Goal: Task Accomplishment & Management: Manage account settings

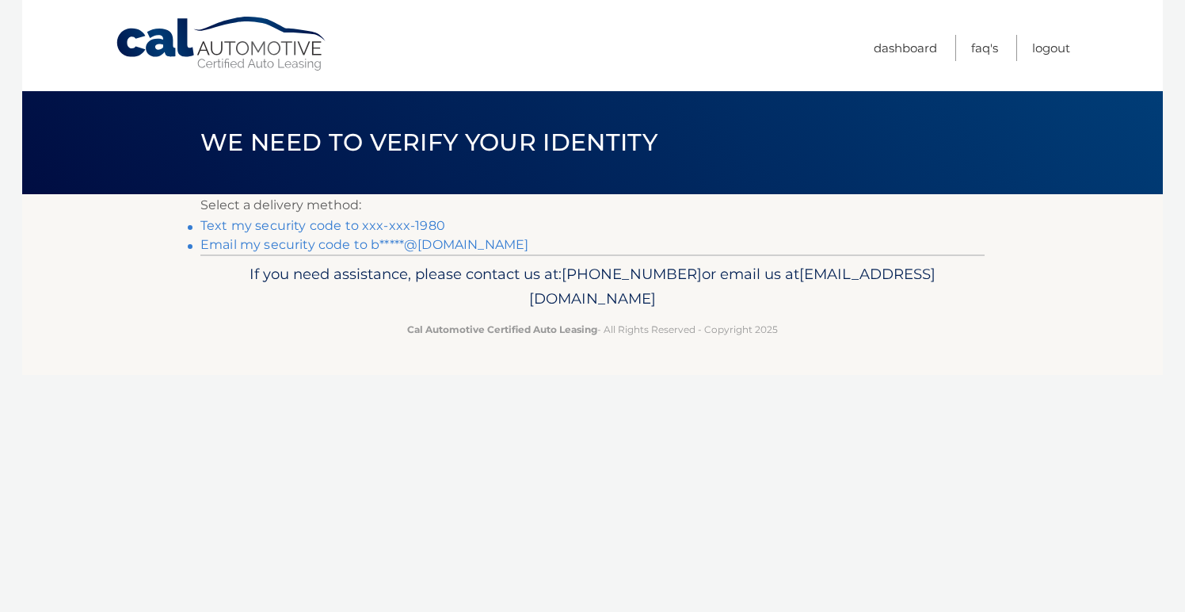
click at [339, 223] on link "Text my security code to xxx-xxx-1980" at bounding box center [322, 225] width 245 height 15
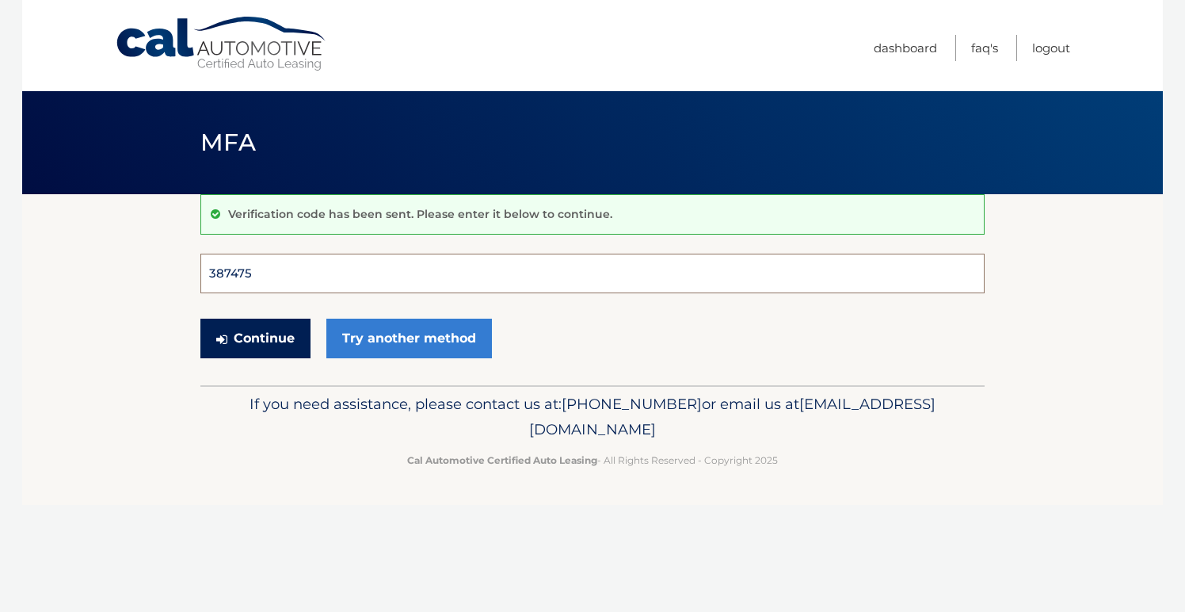
type input "387475"
click at [255, 338] on button "Continue" at bounding box center [255, 338] width 110 height 40
click at [268, 336] on button "Continue" at bounding box center [255, 338] width 110 height 40
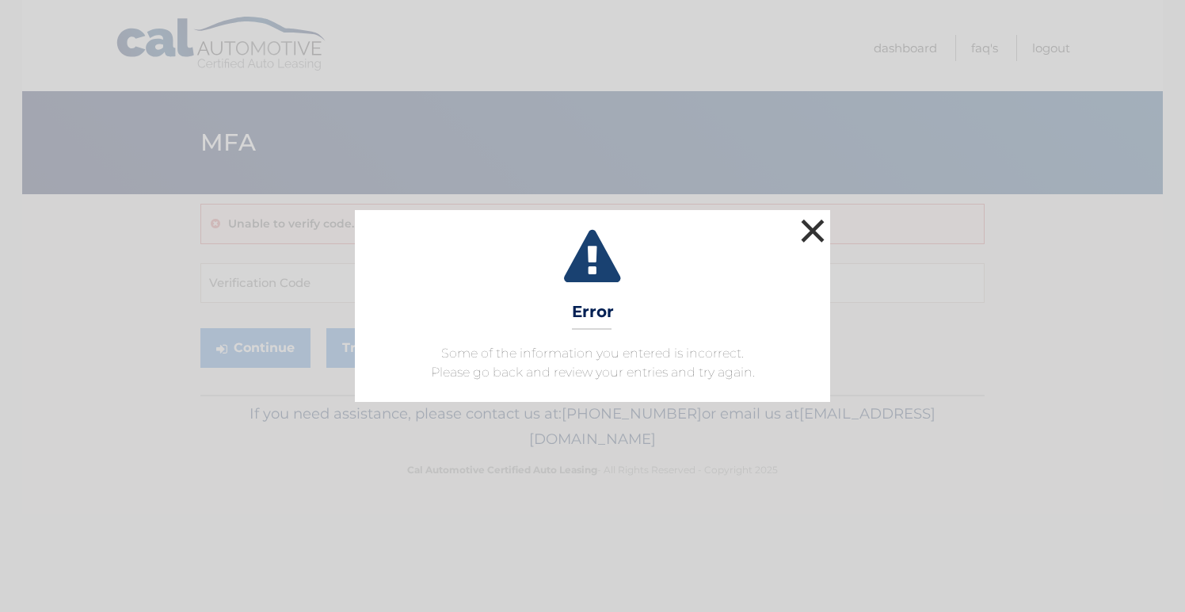
click at [813, 223] on button "×" at bounding box center [813, 231] width 32 height 32
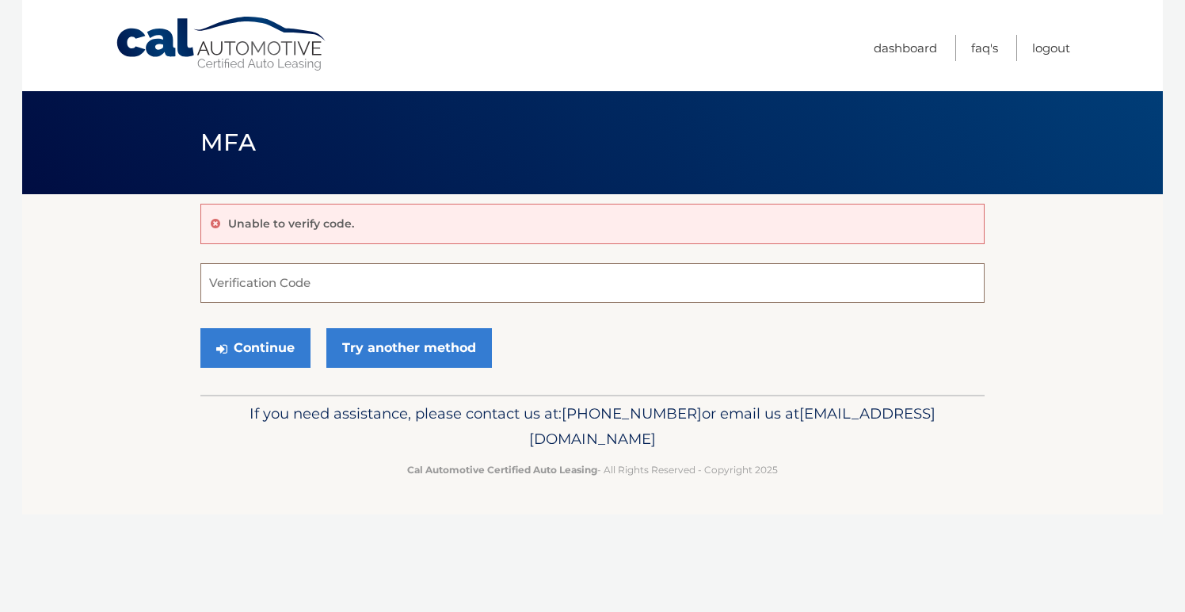
click at [300, 281] on input "Verification Code" at bounding box center [592, 283] width 784 height 40
type input "387475"
click at [260, 349] on button "Continue" at bounding box center [255, 348] width 110 height 40
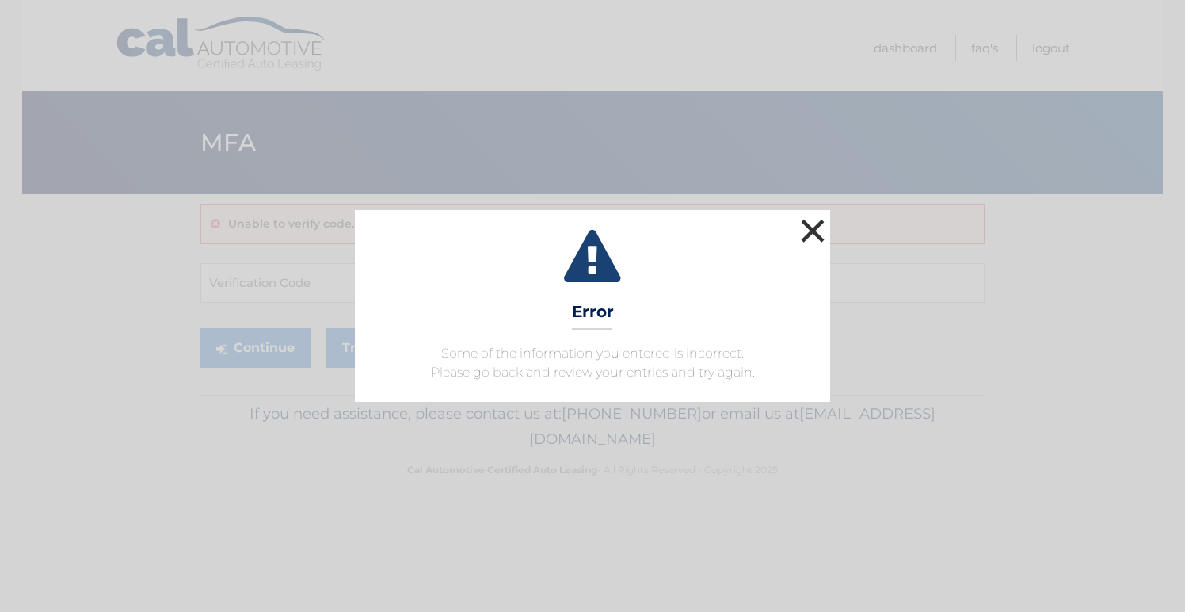
click at [821, 225] on button "×" at bounding box center [813, 231] width 32 height 32
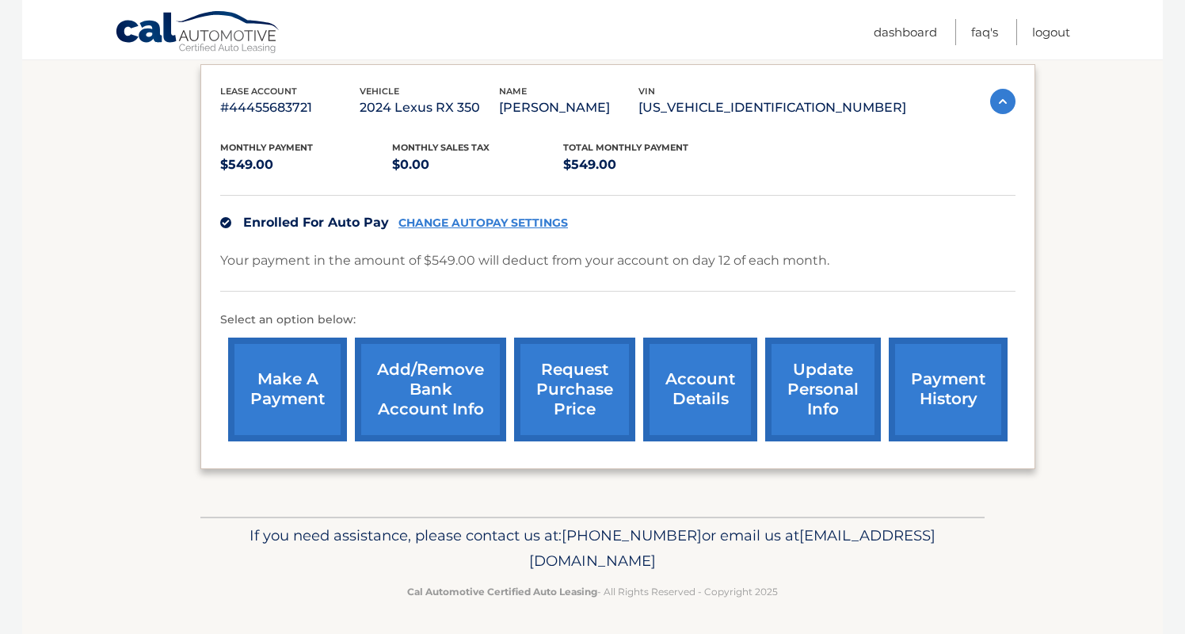
scroll to position [263, 0]
click at [829, 380] on link "update personal info" at bounding box center [823, 390] width 116 height 104
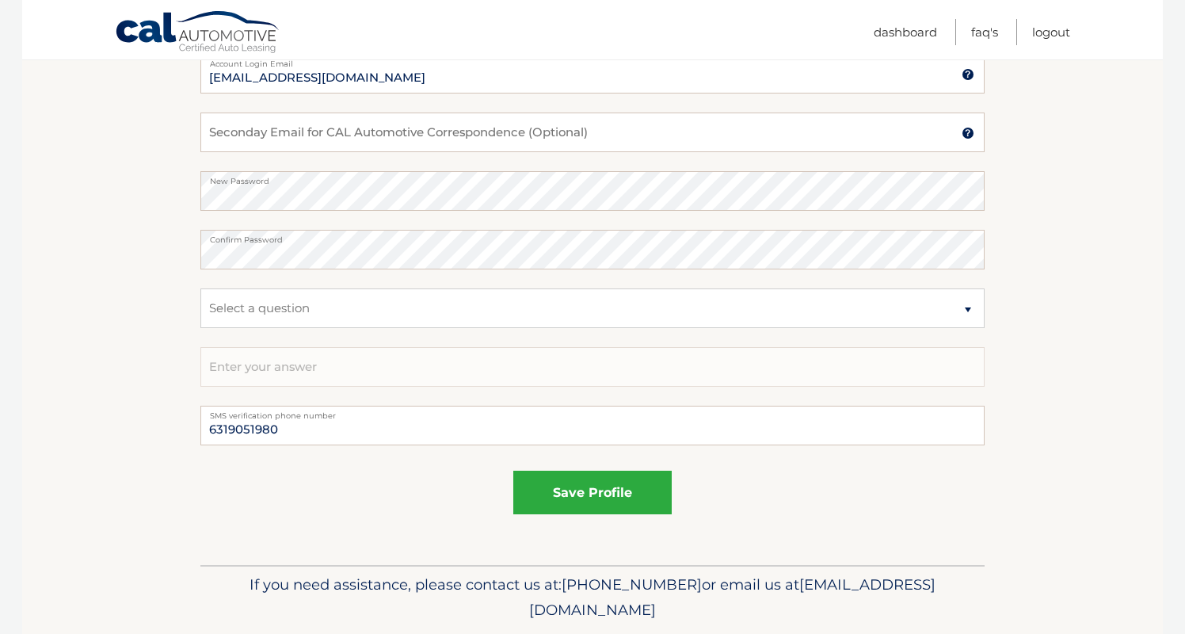
scroll to position [784, 0]
select select "2"
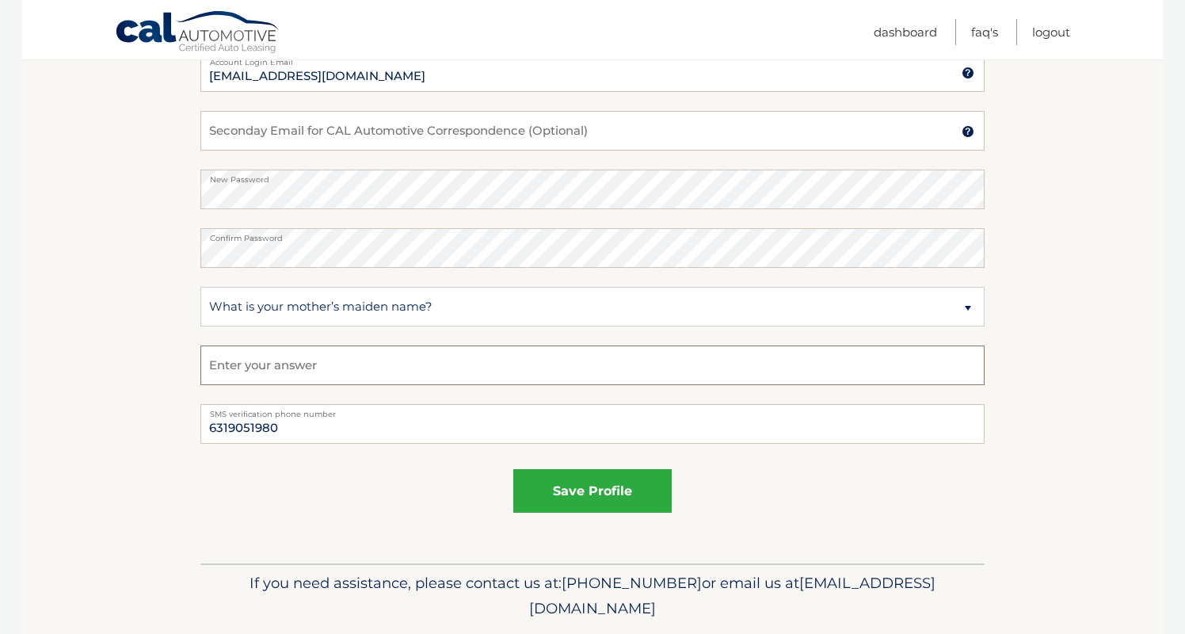
click at [288, 371] on input "text" at bounding box center [592, 365] width 784 height 40
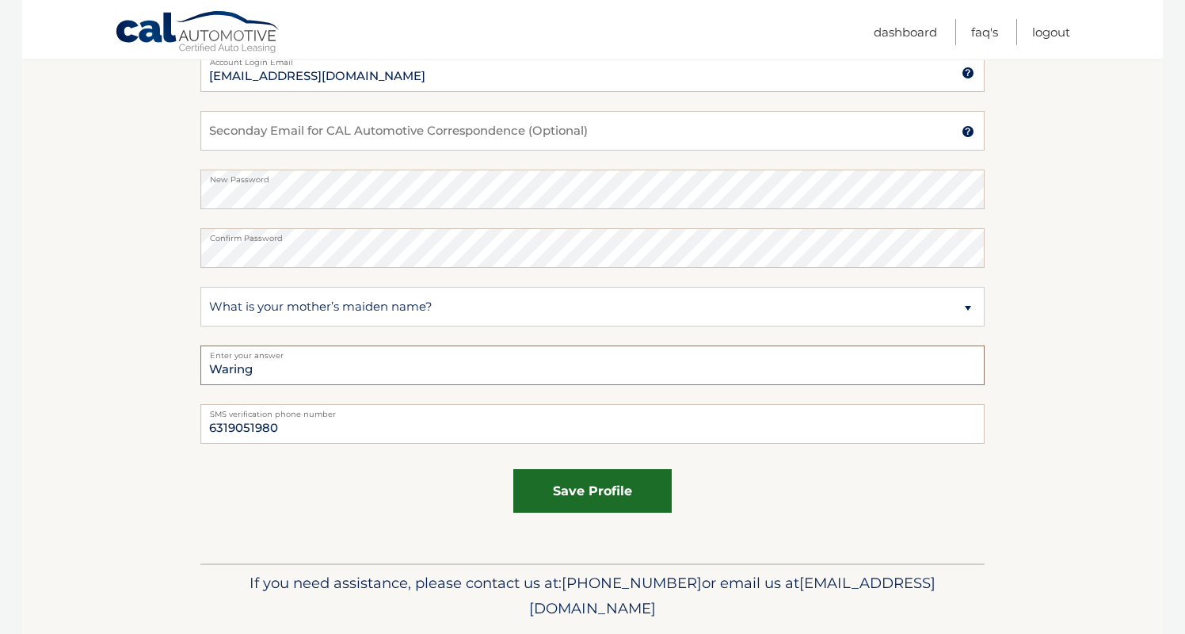
type input "Waring"
click at [601, 482] on button "save profile" at bounding box center [592, 491] width 158 height 44
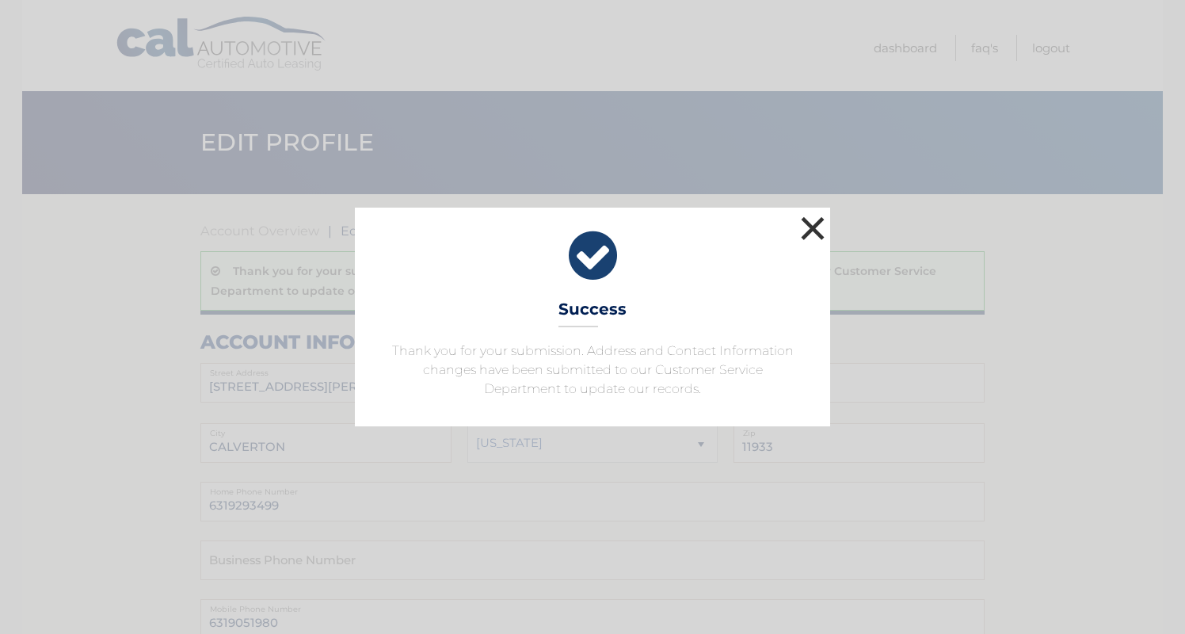
click at [813, 227] on button "×" at bounding box center [813, 228] width 32 height 32
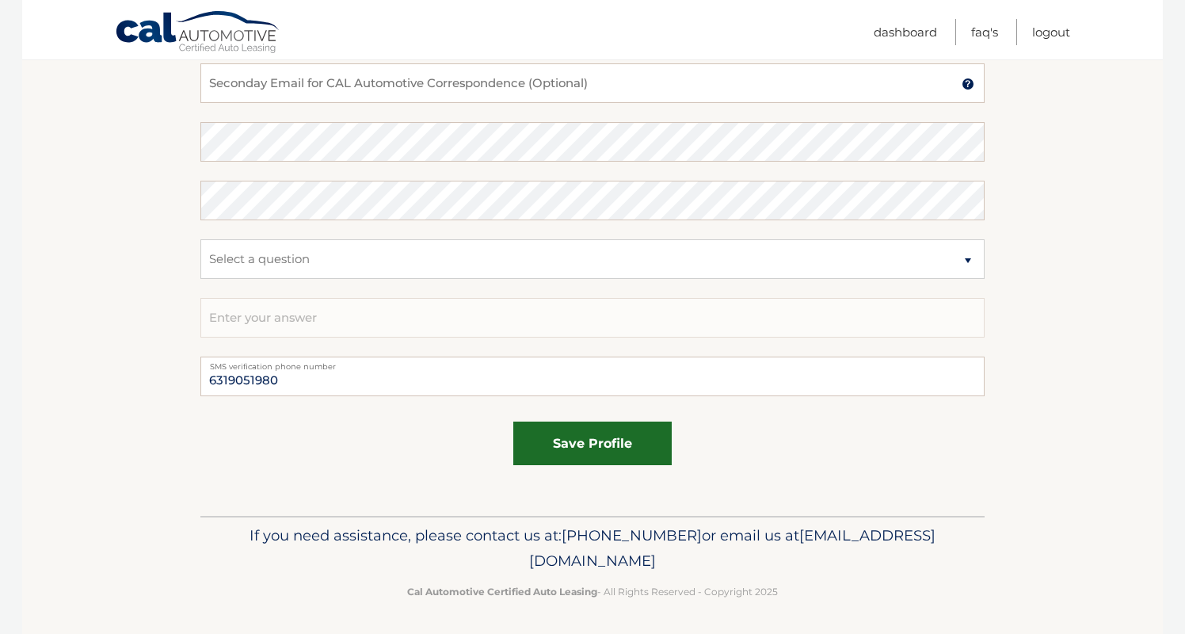
scroll to position [891, 0]
click at [562, 437] on button "save profile" at bounding box center [592, 444] width 158 height 44
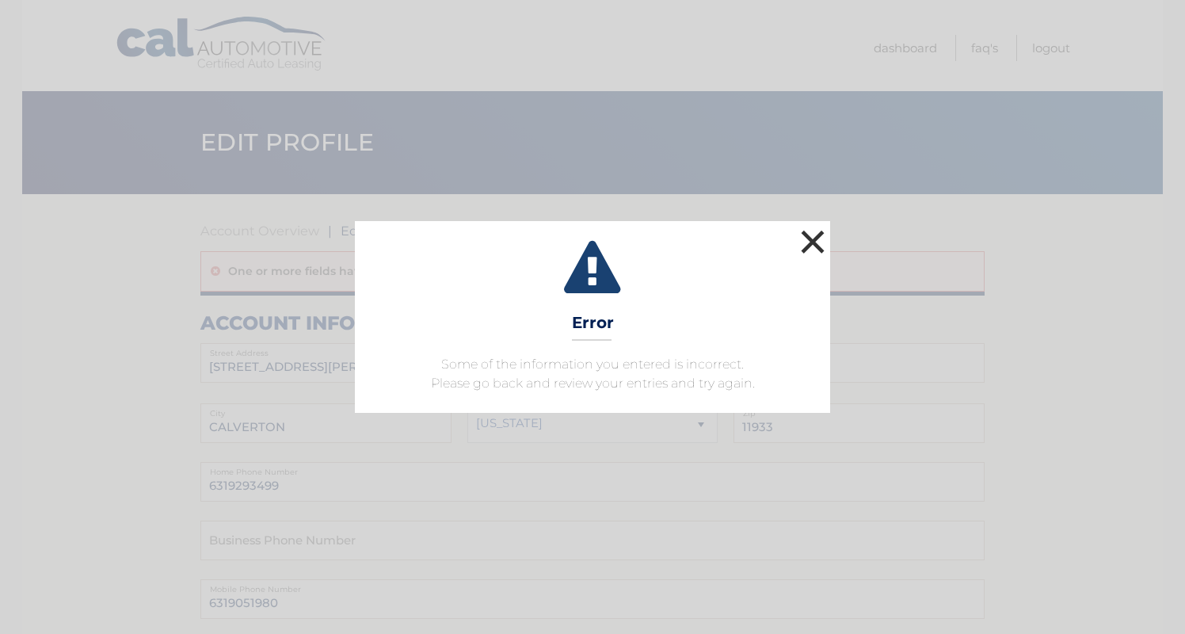
click at [812, 246] on button "×" at bounding box center [813, 242] width 32 height 32
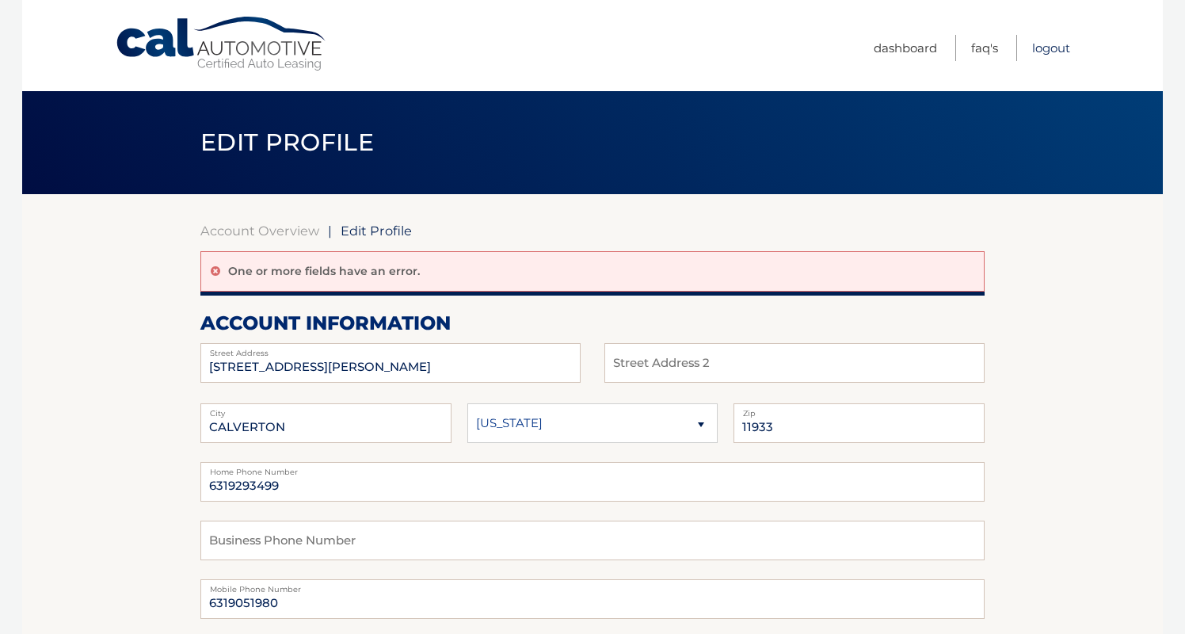
click at [1048, 45] on link "Logout" at bounding box center [1051, 48] width 38 height 26
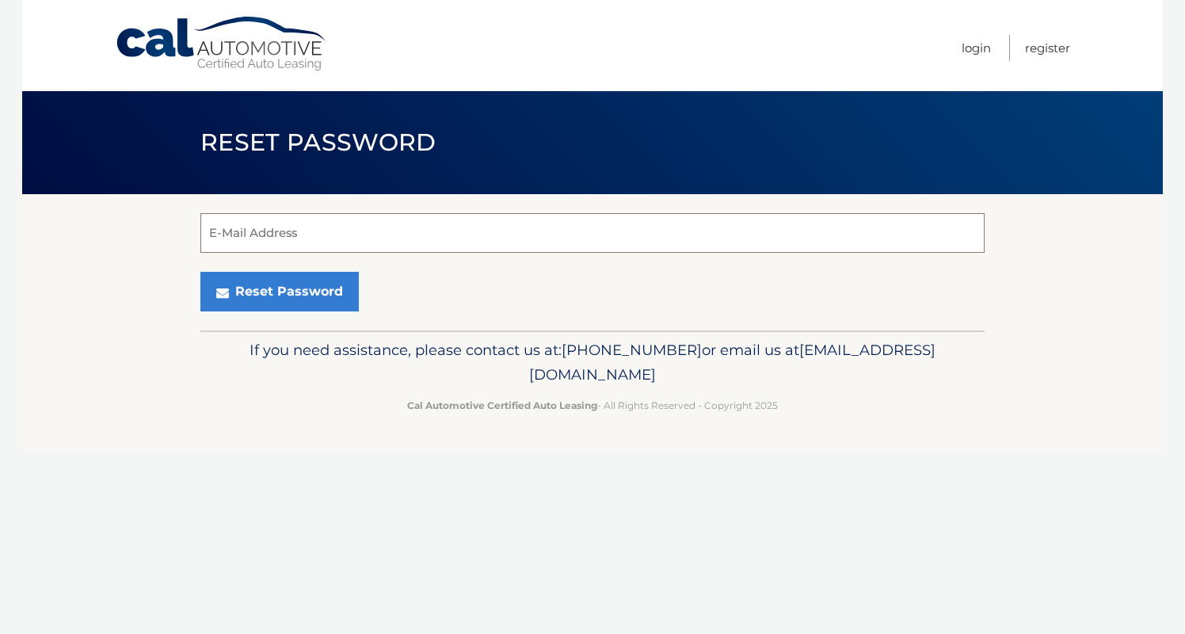
click at [294, 229] on input "E-Mail Address" at bounding box center [592, 233] width 784 height 40
type input "[EMAIL_ADDRESS][DOMAIN_NAME]"
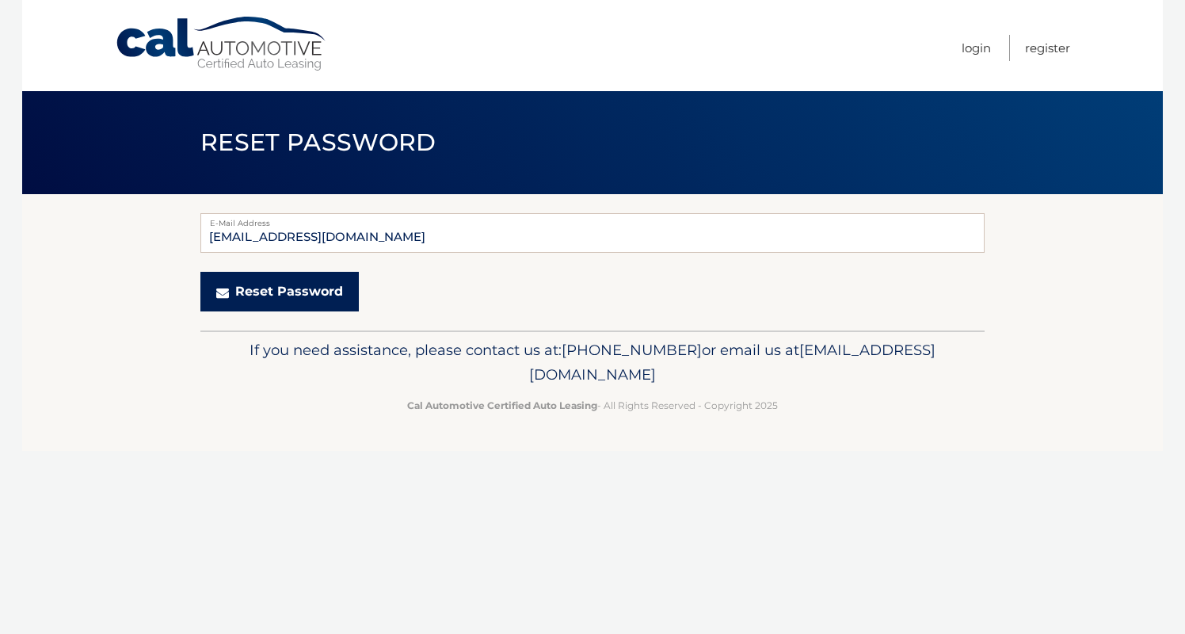
click at [307, 295] on button "Reset Password" at bounding box center [279, 292] width 158 height 40
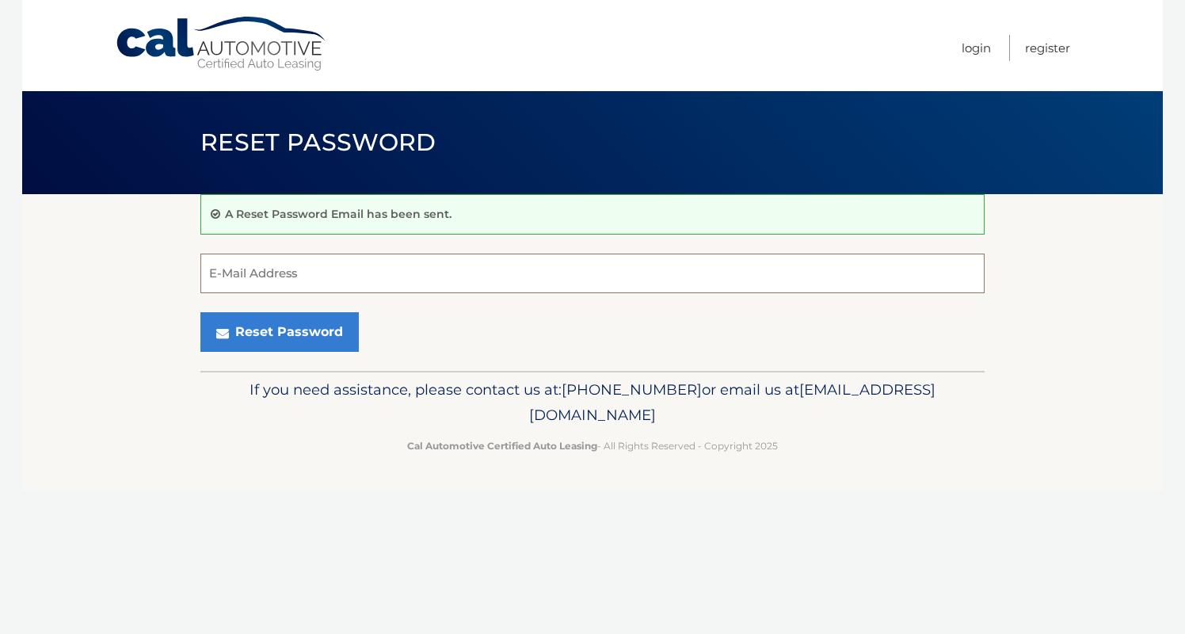
click at [276, 274] on input "E-Mail Address" at bounding box center [592, 274] width 784 height 40
type input "[EMAIL_ADDRESS][DOMAIN_NAME]"
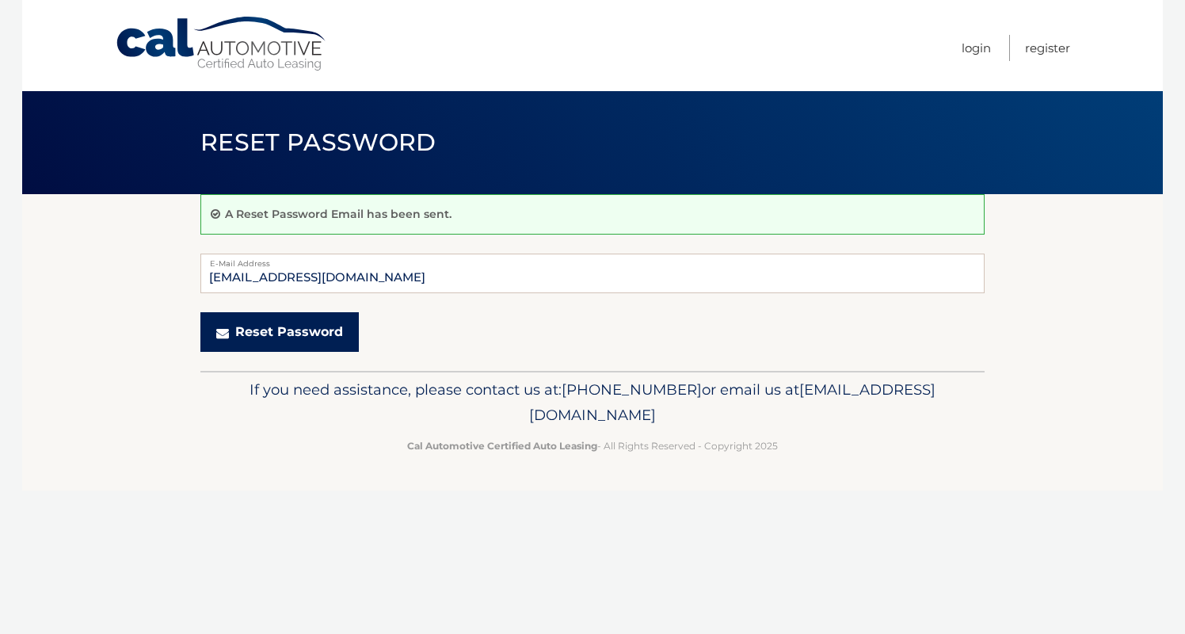
click at [311, 330] on button "Reset Password" at bounding box center [279, 332] width 158 height 40
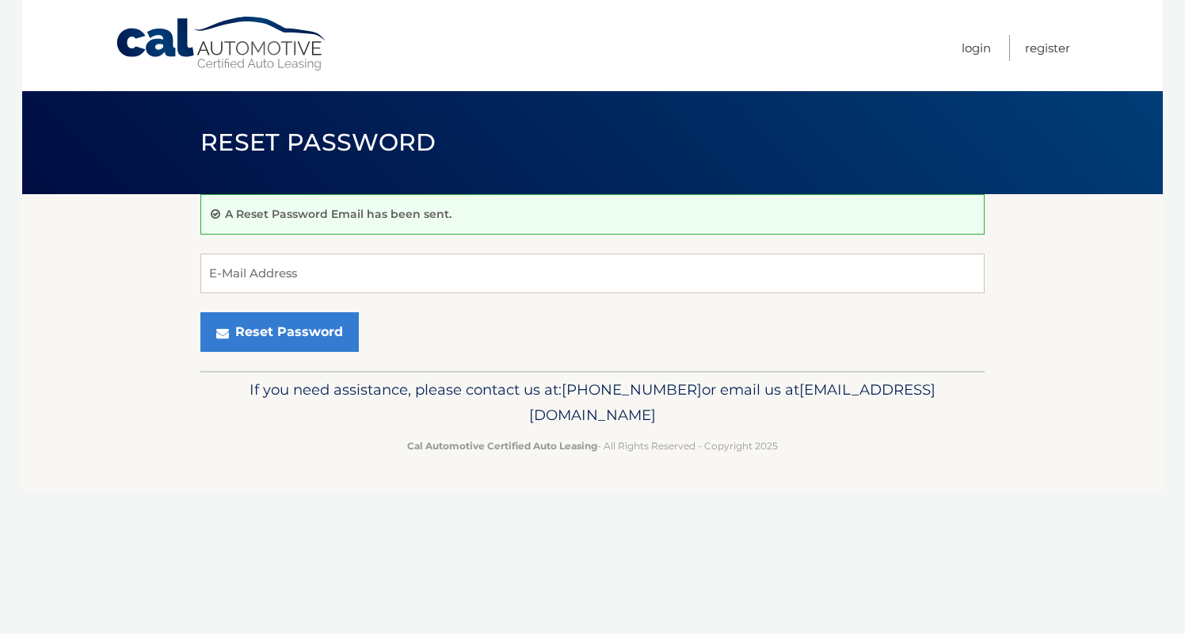
click at [162, 29] on link "Cal Automotive" at bounding box center [222, 44] width 214 height 56
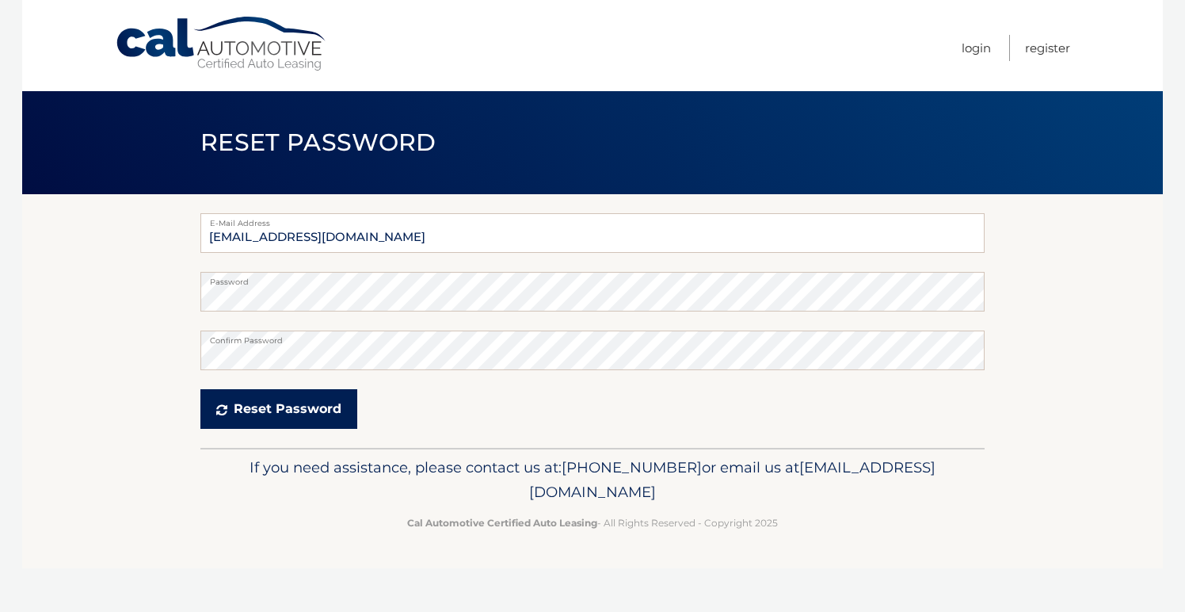
click at [277, 406] on button "Reset Password" at bounding box center [278, 409] width 157 height 40
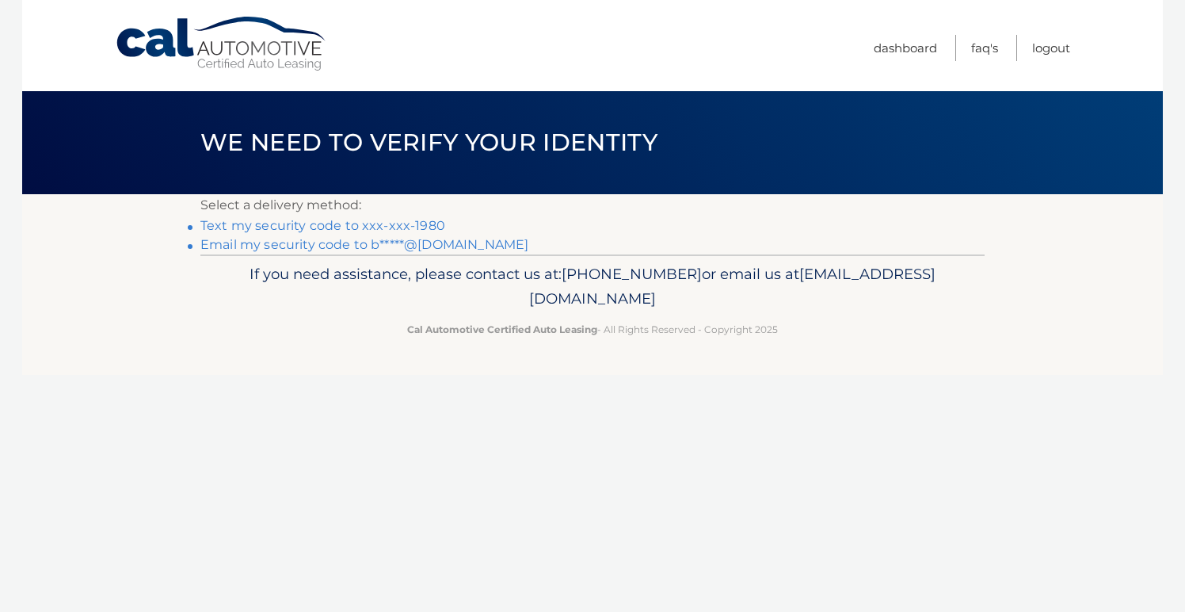
click at [301, 223] on link "Text my security code to xxx-xxx-1980" at bounding box center [322, 225] width 245 height 15
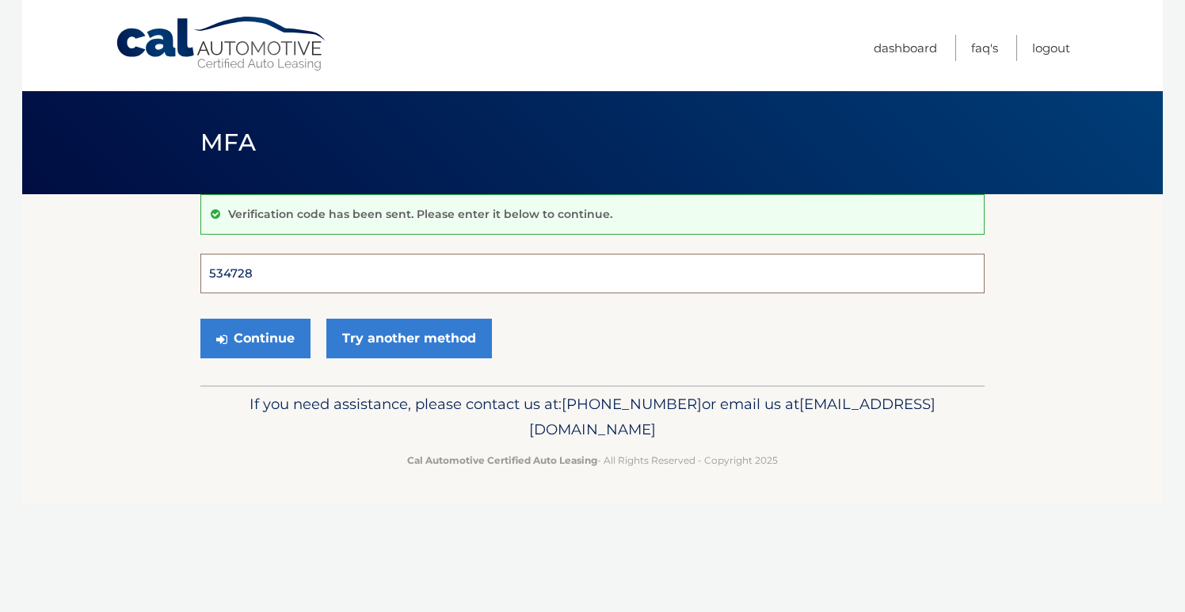
type input "534728"
click at [255, 338] on button "Continue" at bounding box center [255, 338] width 110 height 40
click at [282, 355] on button "Continue" at bounding box center [255, 338] width 110 height 40
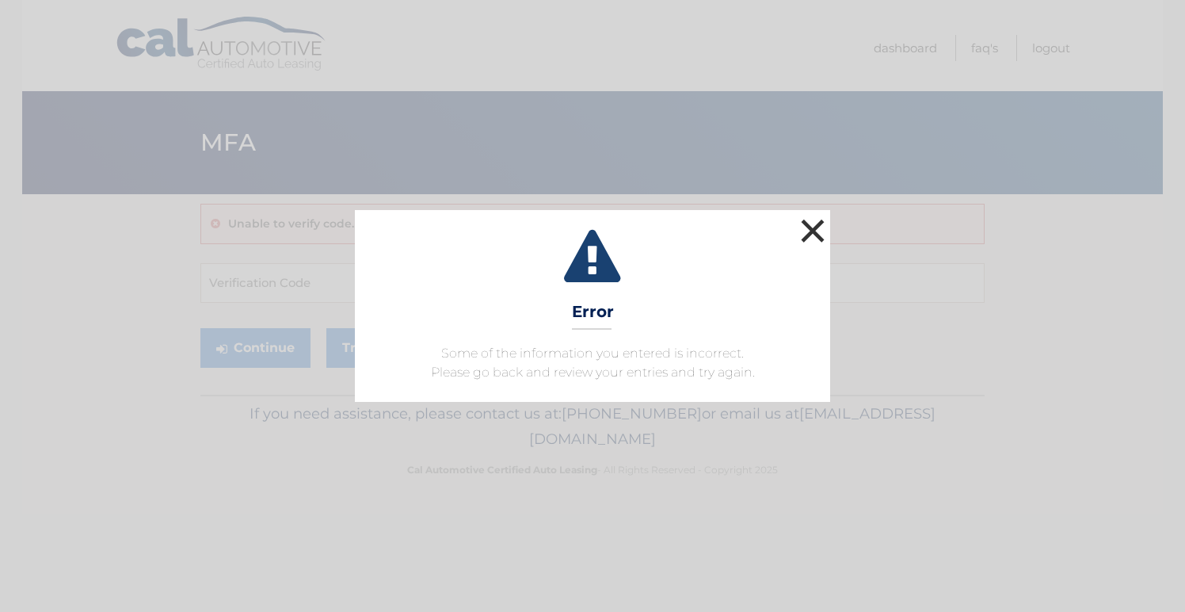
click at [815, 227] on button "×" at bounding box center [813, 231] width 32 height 32
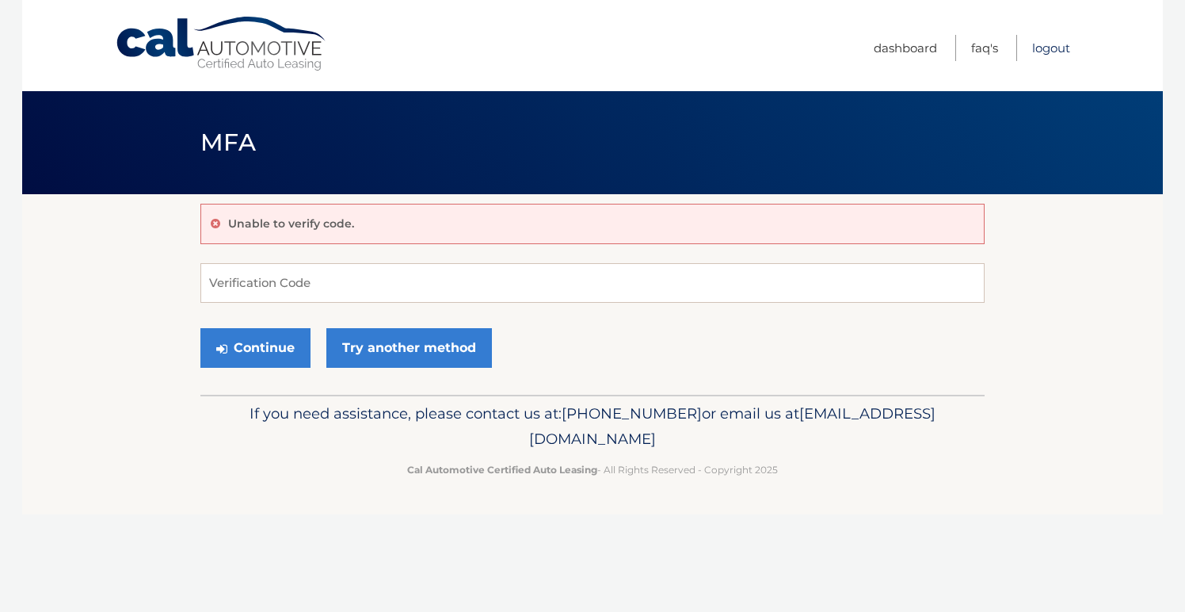
click at [1054, 48] on link "Logout" at bounding box center [1051, 48] width 38 height 26
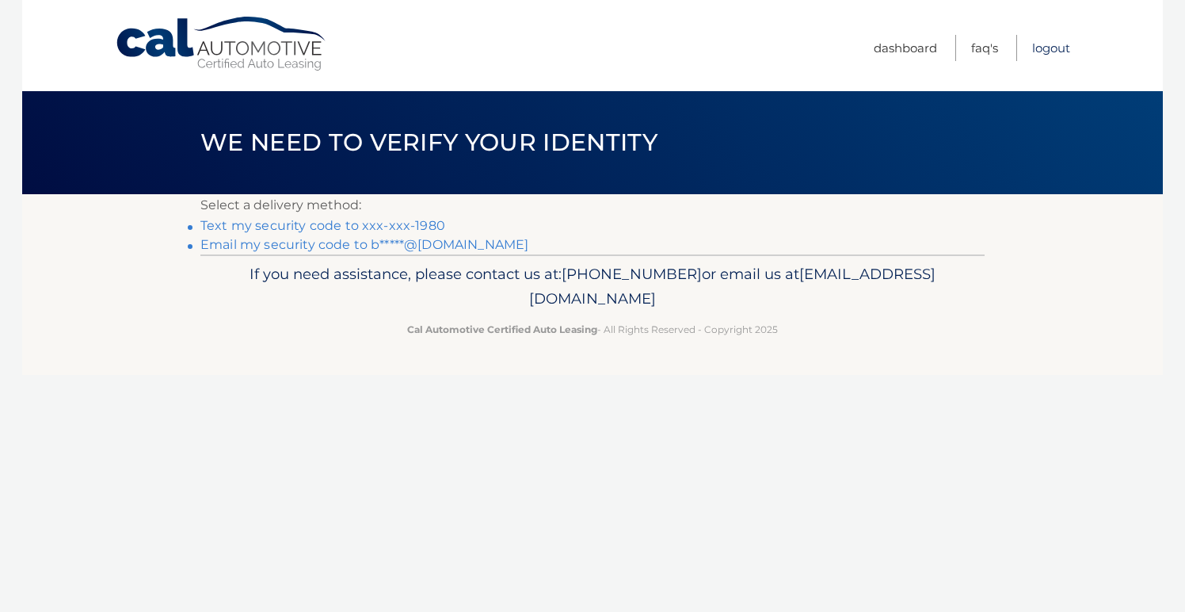
click at [1036, 44] on link "Logout" at bounding box center [1051, 48] width 38 height 26
